Goal: Information Seeking & Learning: Find specific fact

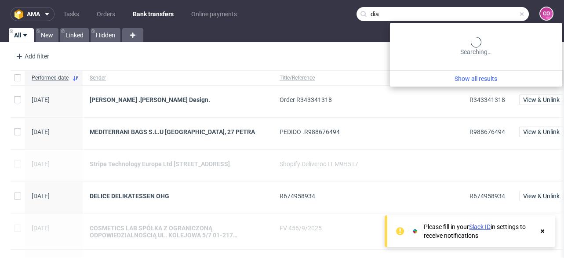
drag, startPoint x: 491, startPoint y: 11, endPoint x: 443, endPoint y: 13, distance: 48.8
click at [443, 13] on input "dia" at bounding box center [442, 14] width 172 height 14
drag, startPoint x: 381, startPoint y: 20, endPoint x: 334, endPoint y: 19, distance: 47.0
click at [334, 19] on nav "ama Tasks Orders Bank transfers Online payments dia GO" at bounding box center [282, 14] width 564 height 28
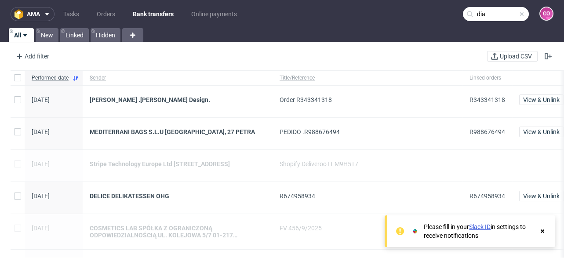
paste input "000002820"
type input "000002820"
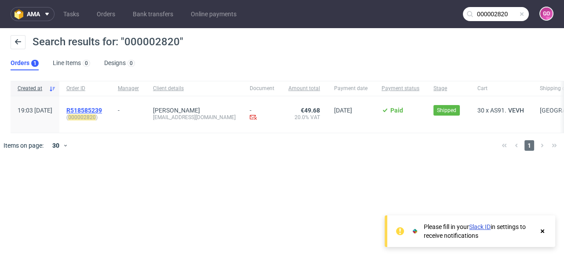
click at [102, 112] on span "R518585239" at bounding box center [84, 110] width 36 height 7
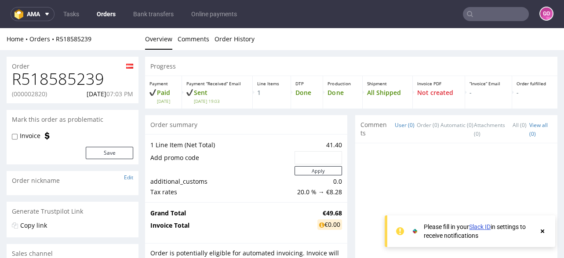
click at [94, 70] on h1 "R518585239" at bounding box center [72, 79] width 121 height 18
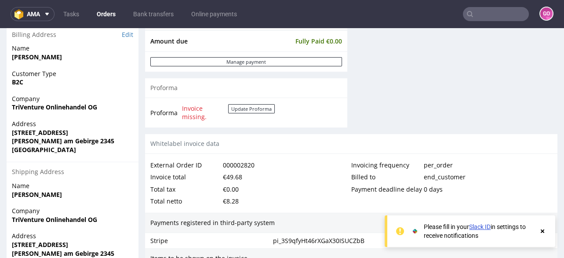
scroll to position [387, 0]
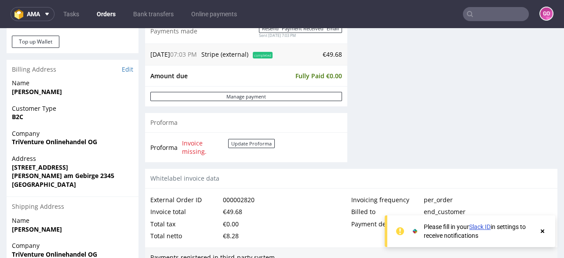
click at [36, 142] on strong "TriVenture Onlinehandel OG" at bounding box center [54, 142] width 85 height 8
copy strong "TriVenture"
click at [76, 138] on strong "TriVenture Onlinehandel OG" at bounding box center [54, 142] width 85 height 8
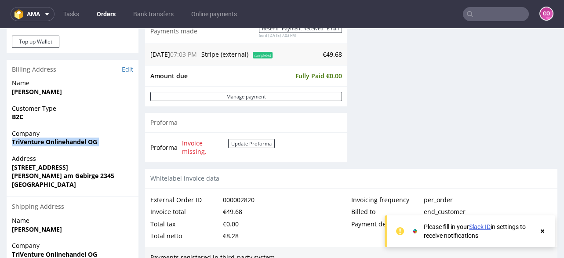
click at [76, 138] on strong "TriVenture Onlinehandel OG" at bounding box center [54, 142] width 85 height 8
copy strong "TriVenture Onlinehandel OG"
click at [43, 164] on strong "[STREET_ADDRESS]" at bounding box center [40, 167] width 56 height 8
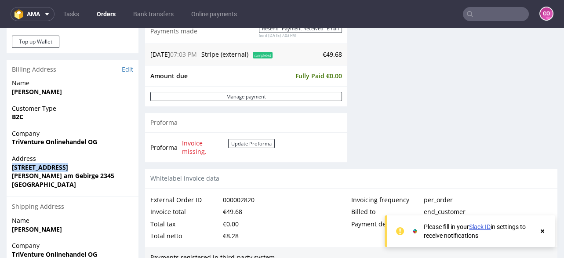
copy strong "[STREET_ADDRESS]"
click at [79, 177] on strong "[PERSON_NAME] am Gebirge 2345" at bounding box center [63, 175] width 102 height 8
copy strong "2345"
drag, startPoint x: 66, startPoint y: 173, endPoint x: 11, endPoint y: 173, distance: 54.5
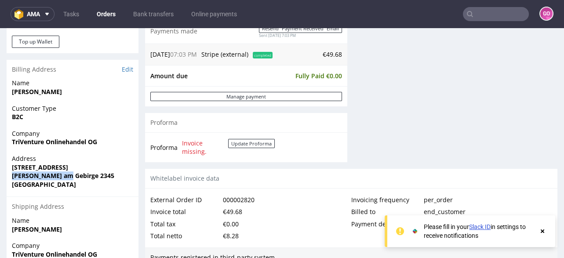
click at [12, 173] on strong "[PERSON_NAME] am Gebirge 2345" at bounding box center [63, 175] width 102 height 8
copy strong "[PERSON_NAME] am Gebirge"
click at [500, 22] on nav "ama Tasks Orders Bank transfers Online payments GO" at bounding box center [282, 14] width 564 height 28
click at [497, 6] on nav "ama Tasks Orders Bank transfers Online payments GO" at bounding box center [282, 14] width 564 height 28
click at [497, 12] on input "text" at bounding box center [496, 14] width 66 height 14
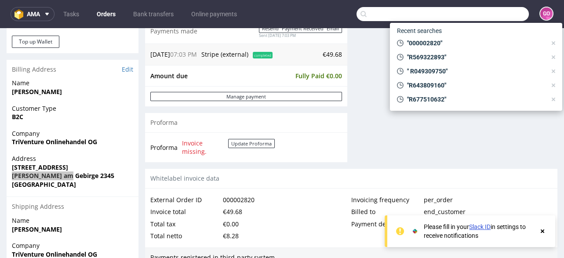
paste input "000002830"
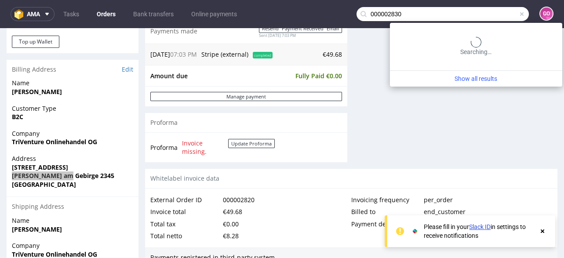
type input "000002830"
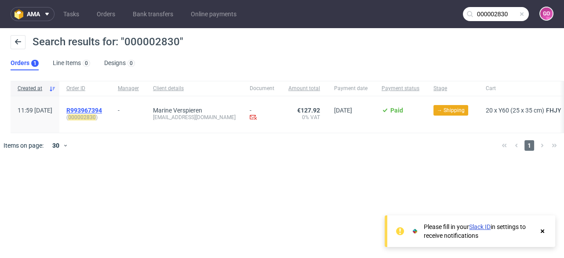
click at [102, 108] on span "R993967394" at bounding box center [84, 110] width 36 height 7
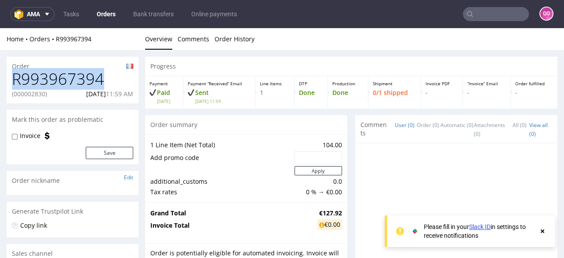
click at [85, 73] on h1 "R993967394" at bounding box center [72, 79] width 121 height 18
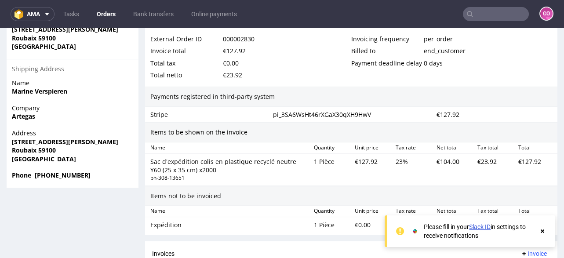
scroll to position [457, 0]
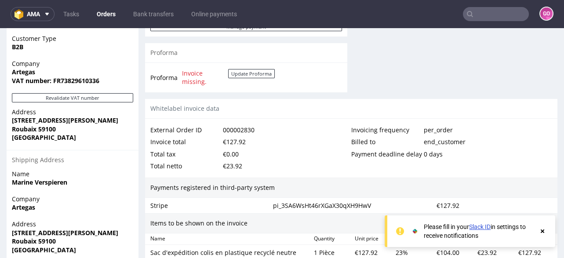
click at [62, 80] on strong "VAT number: FR73829610336" at bounding box center [55, 80] width 87 height 8
copy strong "FR73829610336"
click at [41, 116] on strong "[STREET_ADDRESS][PERSON_NAME]" at bounding box center [65, 120] width 106 height 8
click at [40, 116] on strong "[STREET_ADDRESS][PERSON_NAME]" at bounding box center [65, 120] width 106 height 8
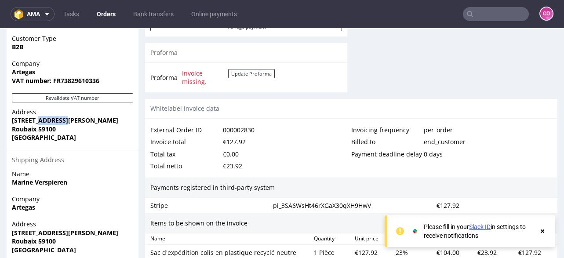
click at [40, 116] on strong "[STREET_ADDRESS][PERSON_NAME]" at bounding box center [65, 120] width 106 height 8
click at [41, 117] on strong "[STREET_ADDRESS][PERSON_NAME]" at bounding box center [65, 120] width 106 height 8
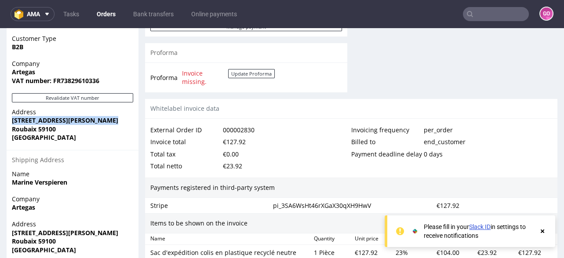
click at [46, 131] on strong "Roubaix 59100" at bounding box center [34, 129] width 44 height 8
click at [46, 130] on strong "Roubaix 59100" at bounding box center [34, 129] width 44 height 8
copy strong "59100"
click at [27, 126] on strong "Roubaix 59100" at bounding box center [34, 129] width 44 height 8
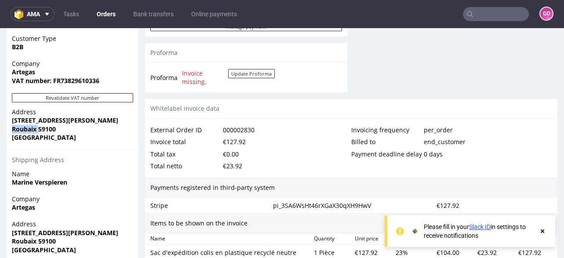
click at [27, 126] on strong "Roubaix 59100" at bounding box center [34, 129] width 44 height 8
copy strong "Roubaix"
click at [23, 69] on strong "Artegas" at bounding box center [23, 72] width 23 height 8
copy strong "Artegas"
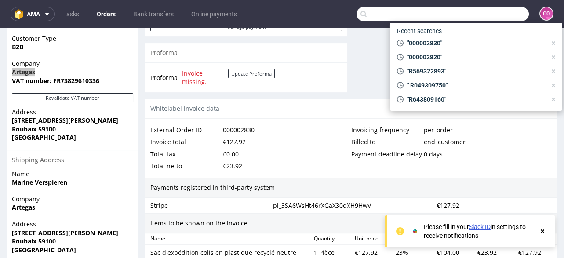
click at [491, 14] on input "text" at bounding box center [442, 14] width 172 height 14
paste input "000002831"
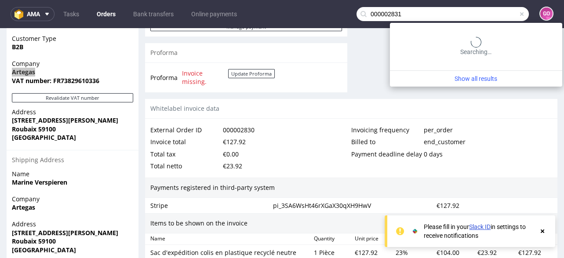
type input "000002831"
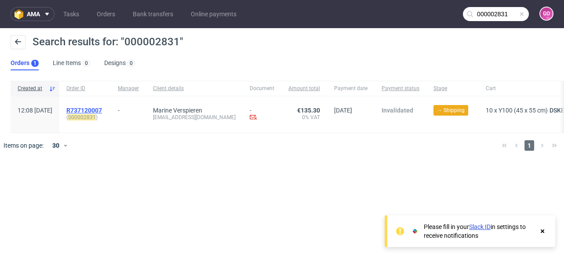
click at [102, 108] on span "R737120007" at bounding box center [84, 110] width 36 height 7
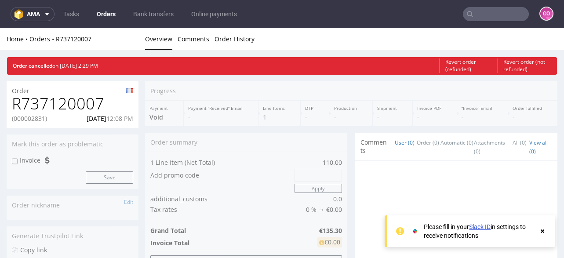
click at [89, 98] on h1 "R737120007" at bounding box center [72, 104] width 121 height 18
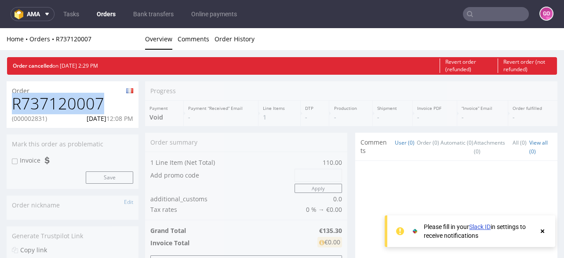
click at [89, 98] on h1 "R737120007" at bounding box center [72, 104] width 121 height 18
copy h1 "R737120007"
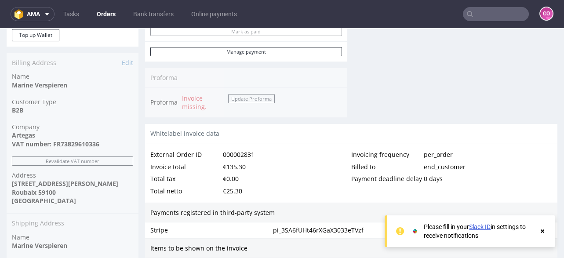
scroll to position [421, 0]
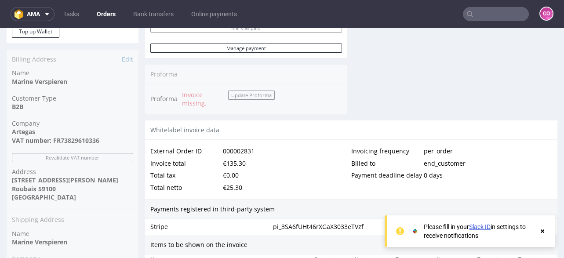
click at [478, 11] on input "text" at bounding box center [496, 14] width 66 height 14
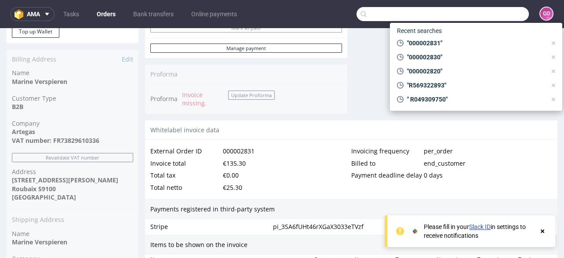
paste input "000002840"
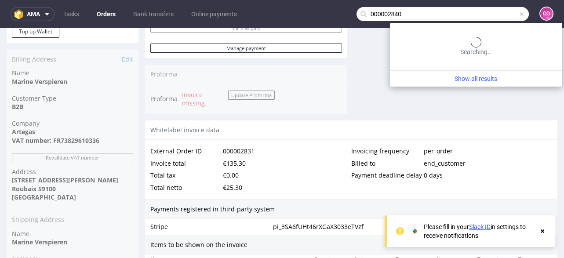
type input "000002840"
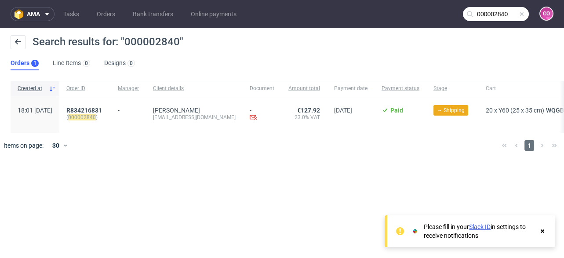
click at [96, 114] on mark "000002840" at bounding box center [82, 117] width 28 height 6
click at [102, 109] on span "R834216831" at bounding box center [84, 110] width 36 height 7
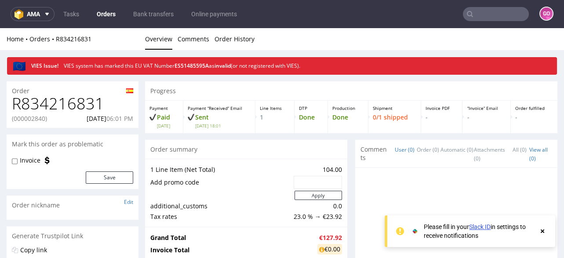
click at [73, 104] on h1 "R834216831" at bounding box center [72, 104] width 121 height 18
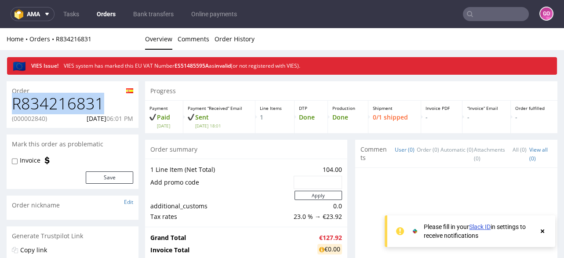
click at [73, 104] on h1 "R834216831" at bounding box center [72, 104] width 121 height 18
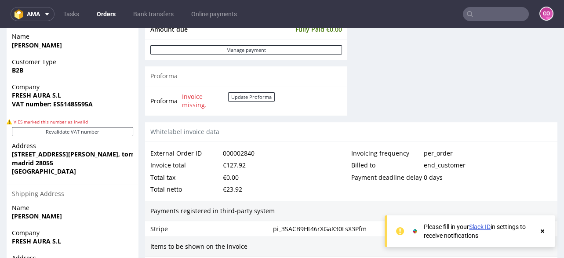
scroll to position [457, 0]
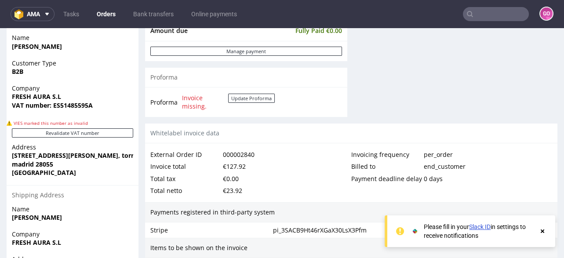
click at [56, 105] on strong "VAT number: ES51485595A" at bounding box center [52, 105] width 81 height 8
click at [32, 96] on strong "FRESH AURA S.L" at bounding box center [36, 96] width 49 height 8
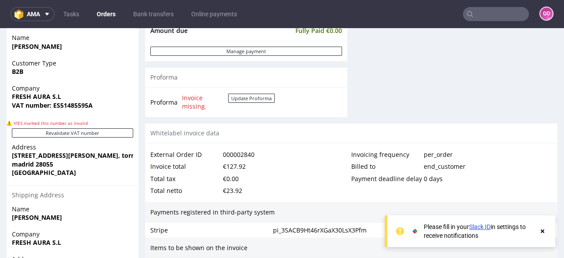
click at [95, 153] on strong "[STREET_ADDRESS][PERSON_NAME], torre sur 2, 5*C" at bounding box center [90, 155] width 156 height 8
click at [35, 163] on strong "madrid 28055" at bounding box center [32, 164] width 41 height 8
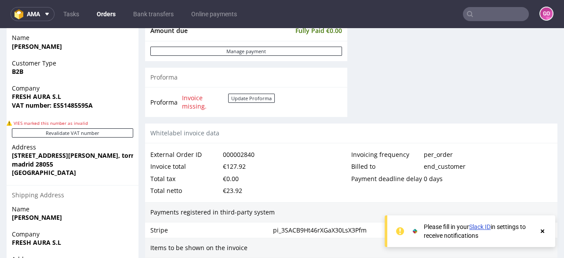
click at [26, 164] on strong "madrid 28055" at bounding box center [32, 164] width 41 height 8
click at [507, 19] on input "text" at bounding box center [496, 14] width 66 height 14
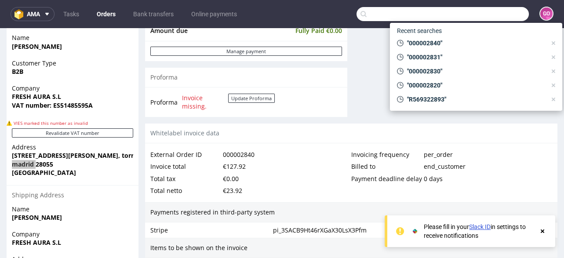
paste input "000002805"
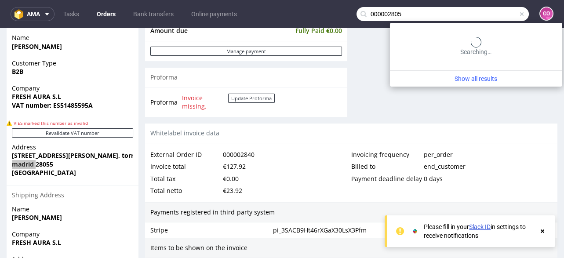
type input "000002805"
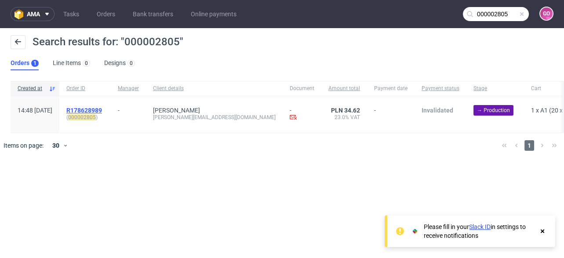
click at [102, 109] on span "R178628989" at bounding box center [84, 110] width 36 height 7
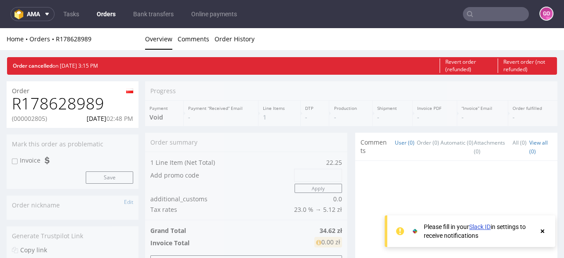
click at [100, 98] on h1 "R178628989" at bounding box center [72, 104] width 121 height 18
click at [89, 108] on h1 "R178628989" at bounding box center [72, 104] width 121 height 18
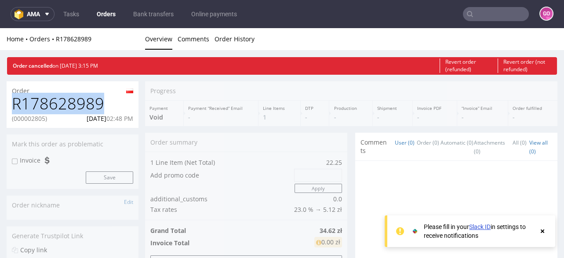
click at [89, 108] on h1 "R178628989" at bounding box center [72, 104] width 121 height 18
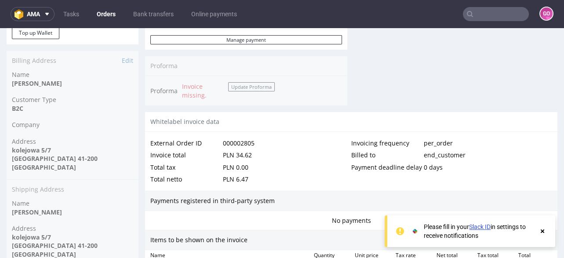
scroll to position [421, 0]
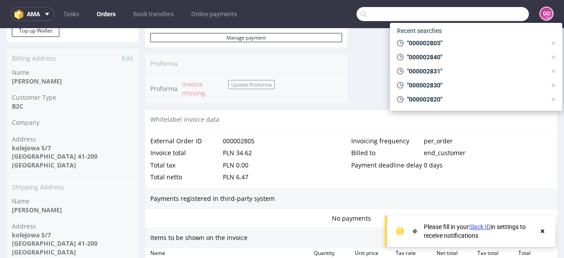
click at [474, 13] on input "text" at bounding box center [442, 14] width 172 height 14
paste input "000002806"
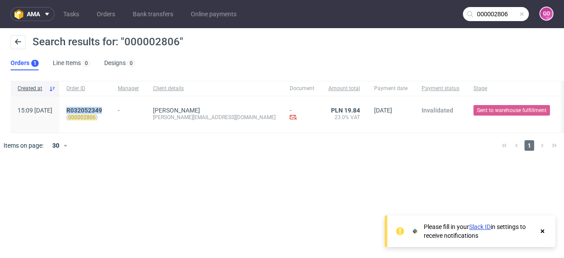
drag, startPoint x: 127, startPoint y: 110, endPoint x: 86, endPoint y: 105, distance: 41.6
click at [86, 105] on div "R032052349 ( 000002806 )" at bounding box center [84, 114] width 51 height 36
click at [508, 11] on input "000002806" at bounding box center [496, 14] width 66 height 14
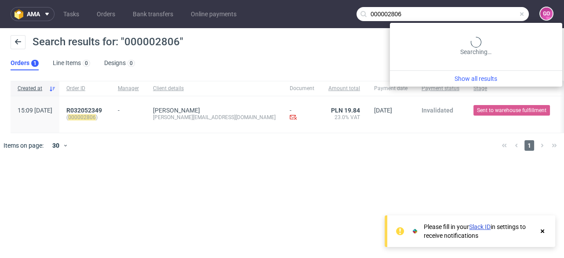
click at [508, 11] on input "000002806" at bounding box center [442, 14] width 172 height 14
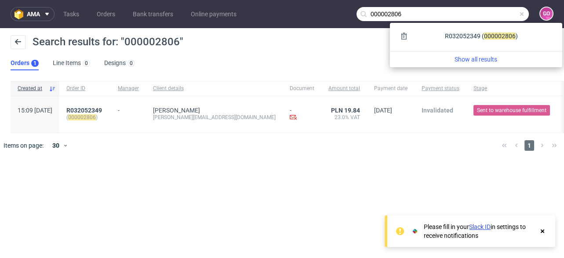
paste input "8"
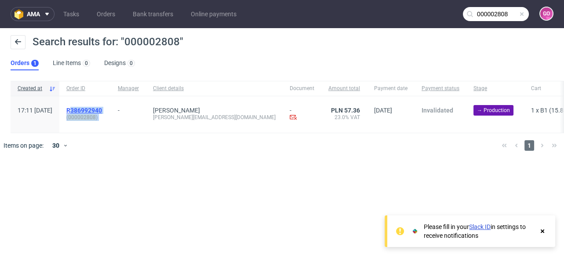
drag, startPoint x: 116, startPoint y: 105, endPoint x: 91, endPoint y: 107, distance: 24.7
click at [91, 107] on div "17:11 [DATE] R386992940 ( 000002808 ) - [PERSON_NAME] [EMAIL_ADDRESS][PERSON_NA…" at bounding box center [363, 114] width 704 height 37
drag, startPoint x: 99, startPoint y: 104, endPoint x: 129, endPoint y: 101, distance: 30.0
click at [111, 101] on div "R386992940 ( 000002808 )" at bounding box center [84, 114] width 51 height 36
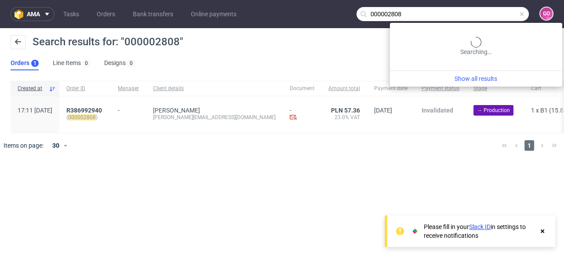
click at [487, 15] on input "000002808" at bounding box center [442, 14] width 172 height 14
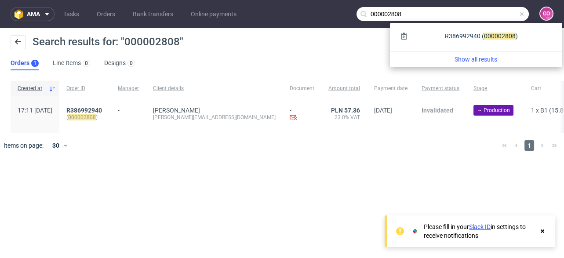
drag, startPoint x: 461, startPoint y: 15, endPoint x: 338, endPoint y: 15, distance: 122.6
click at [338, 15] on nav "ama Tasks Orders Bank transfers Online payments 000002808 GO" at bounding box center [282, 14] width 564 height 28
paste input "34"
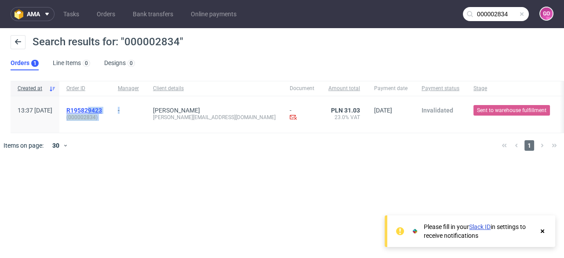
drag, startPoint x: 147, startPoint y: 110, endPoint x: 115, endPoint y: 109, distance: 32.6
click at [115, 109] on div "13:37 [DATE] R195829423 ( 000002834 ) - [PERSON_NAME] [PERSON_NAME][EMAIL_ADDRE…" at bounding box center [381, 114] width 740 height 37
click at [111, 100] on div "R195829423 ( 000002834 )" at bounding box center [84, 114] width 51 height 36
drag, startPoint x: 134, startPoint y: 108, endPoint x: 91, endPoint y: 101, distance: 43.6
click at [91, 101] on div "R195829423 ( 000002834 )" at bounding box center [84, 114] width 51 height 36
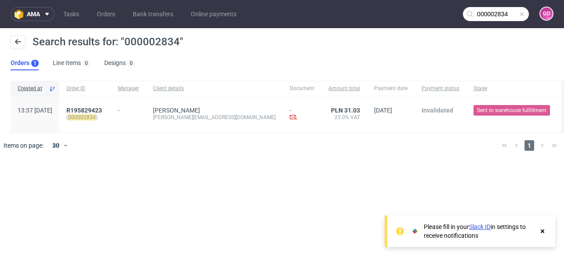
click at [498, 13] on input "000002834" at bounding box center [496, 14] width 66 height 14
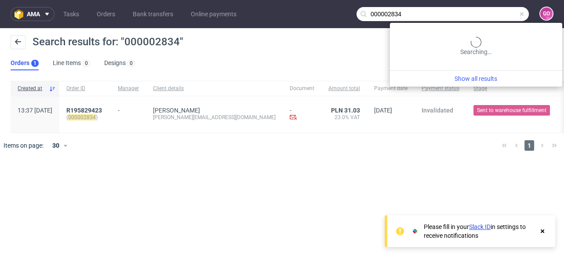
drag, startPoint x: 416, startPoint y: 13, endPoint x: 357, endPoint y: 13, distance: 58.4
click at [357, 13] on input "000002834" at bounding box center [442, 14] width 172 height 14
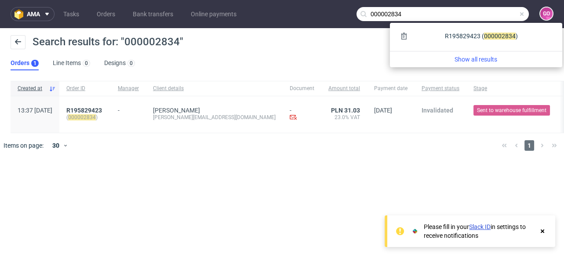
paste input "R92504446"
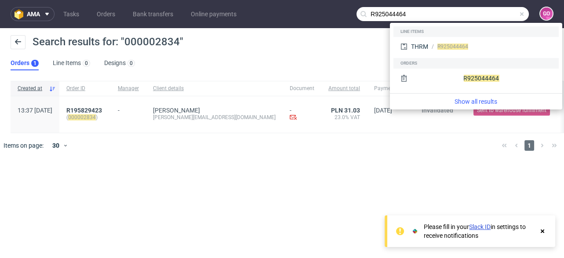
type input "R925044464"
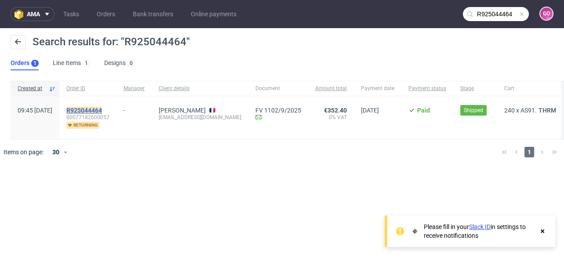
click at [102, 110] on mark "R925044464" at bounding box center [84, 110] width 36 height 7
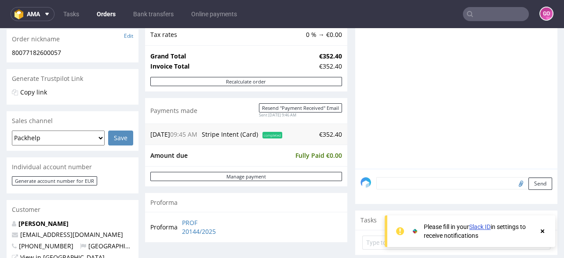
scroll to position [140, 0]
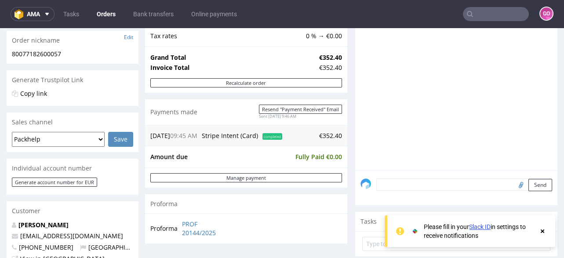
click at [489, 14] on input "text" at bounding box center [496, 14] width 66 height 14
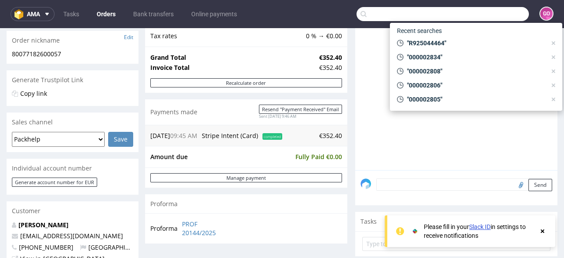
paste input "R635501150"
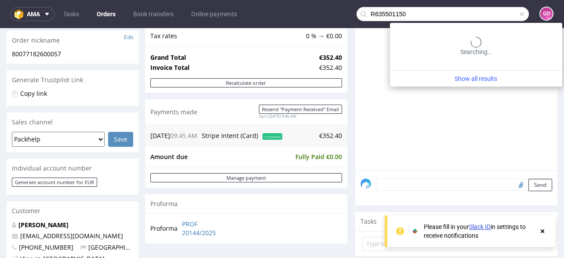
type input "R635501150"
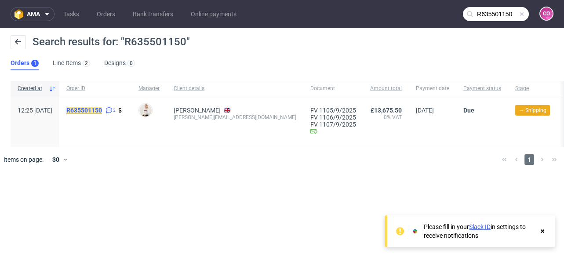
click at [99, 109] on mark "R635501150" at bounding box center [84, 110] width 36 height 7
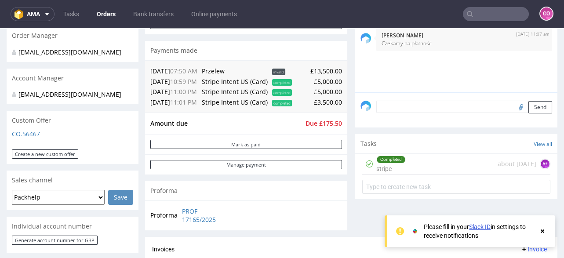
scroll to position [176, 0]
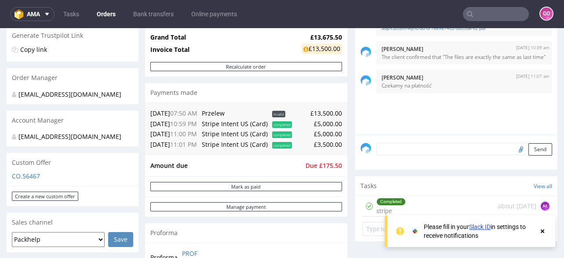
click at [512, 11] on input "text" at bounding box center [496, 14] width 66 height 14
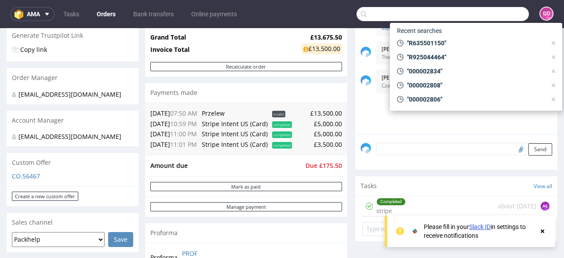
paste input "R138195490"
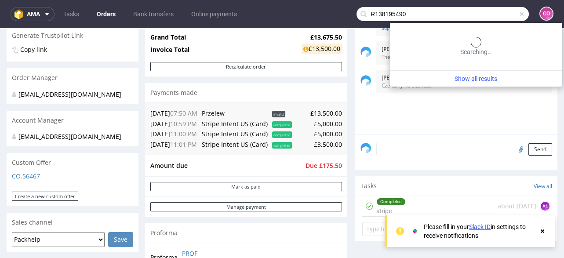
type input "R138195490"
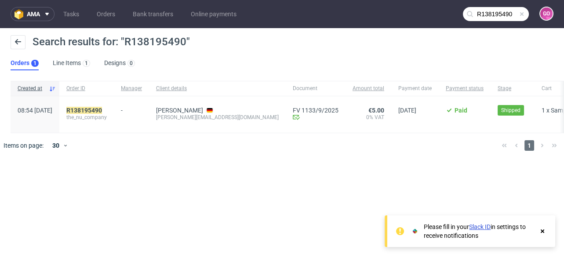
click at [94, 114] on span "the_nu_company" at bounding box center [86, 117] width 40 height 7
click at [96, 110] on mark "R138195490" at bounding box center [84, 110] width 36 height 7
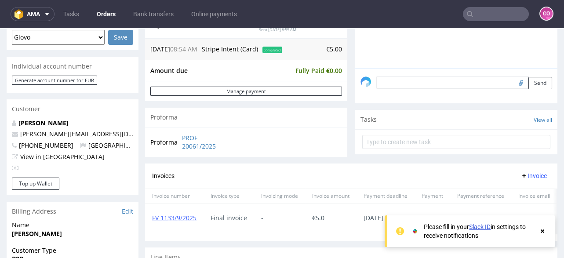
scroll to position [246, 0]
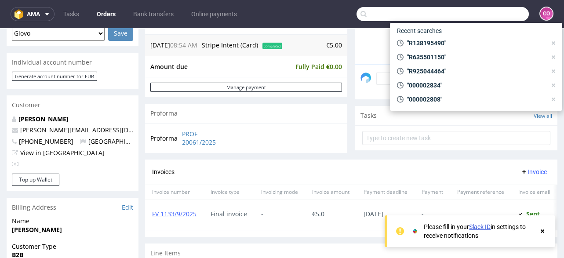
click at [501, 16] on input "text" at bounding box center [442, 14] width 172 height 14
paste input "R635785603"
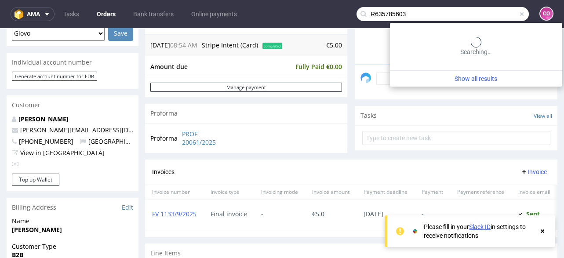
type input "R635785603"
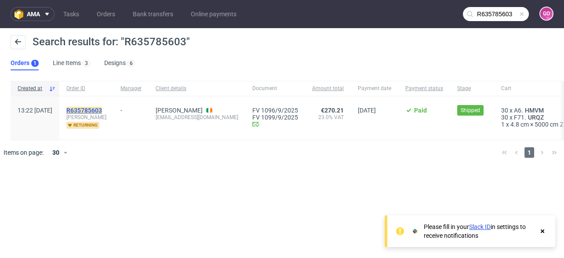
click at [102, 110] on mark "R635785603" at bounding box center [84, 110] width 36 height 7
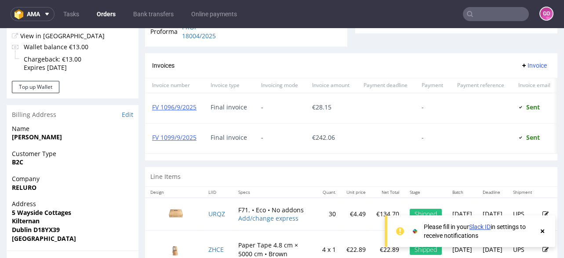
scroll to position [352, 0]
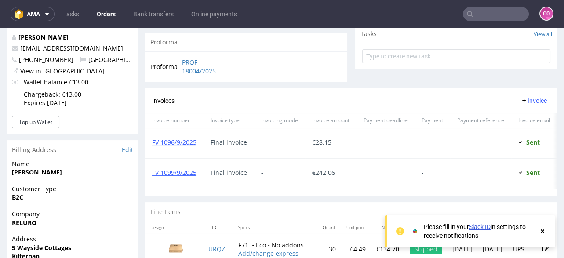
click at [509, 12] on input "text" at bounding box center [496, 14] width 66 height 14
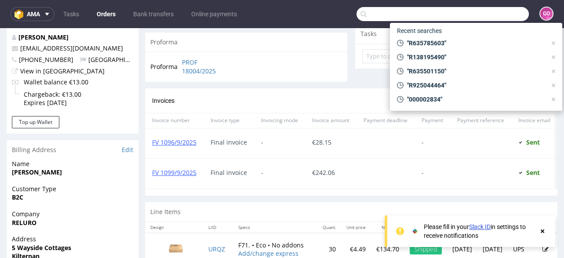
paste input "R941471402"
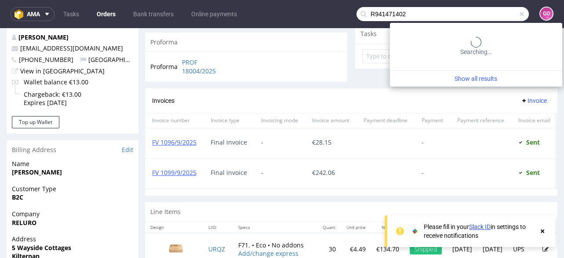
type input "R941471402"
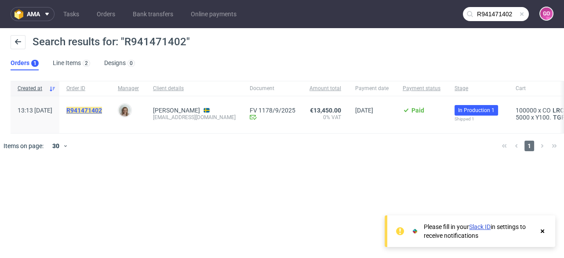
click at [102, 107] on mark "R941471402" at bounding box center [84, 110] width 36 height 7
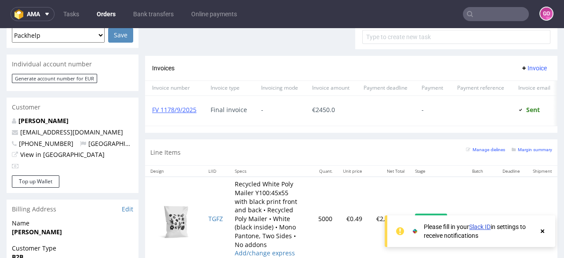
scroll to position [246, 0]
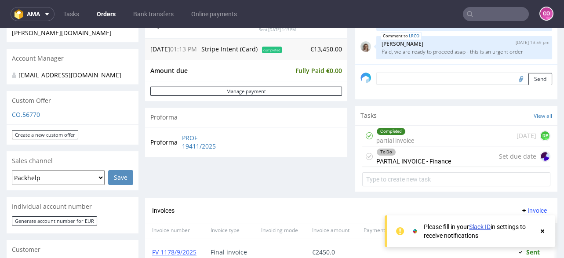
click at [500, 15] on input "text" at bounding box center [496, 14] width 66 height 14
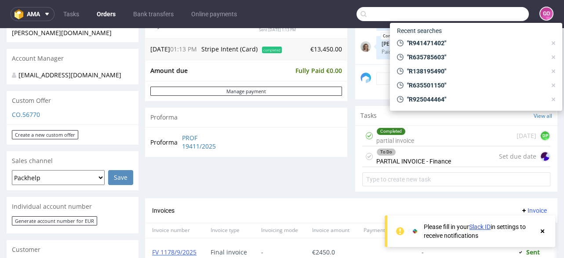
paste input "R320053327."
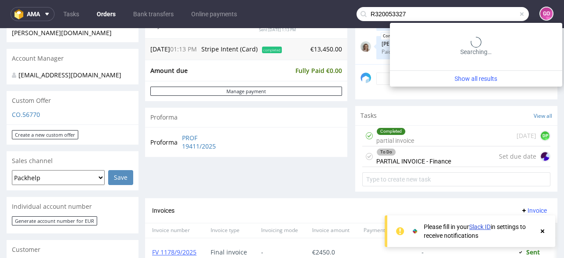
type input "R320053327"
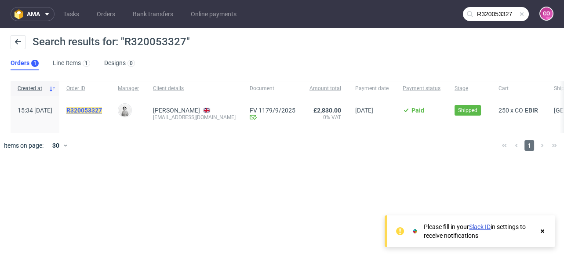
click at [102, 111] on mark "R320053327" at bounding box center [84, 110] width 36 height 7
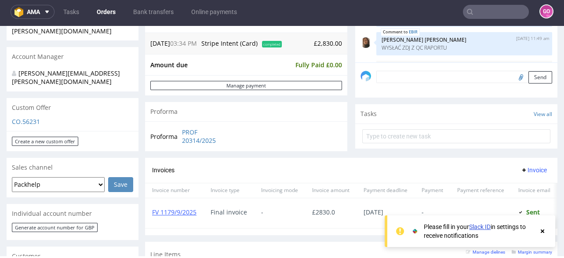
scroll to position [246, 0]
